Goal: Task Accomplishment & Management: Manage account settings

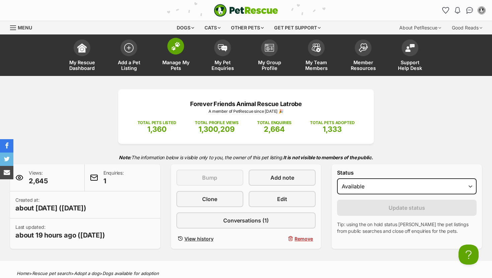
click at [179, 47] on img at bounding box center [175, 46] width 9 height 9
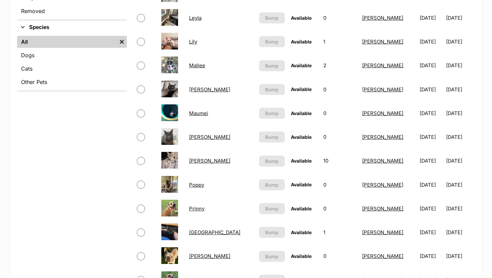
scroll to position [244, 0]
click at [198, 229] on link "[GEOGRAPHIC_DATA]" at bounding box center [214, 232] width 51 height 6
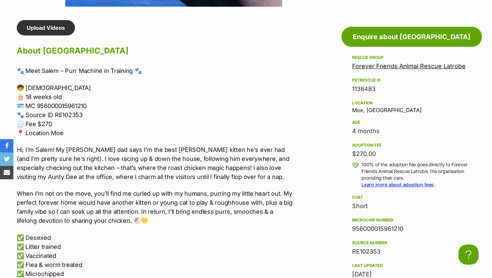
scroll to position [556, 0]
